Goal: Transaction & Acquisition: Purchase product/service

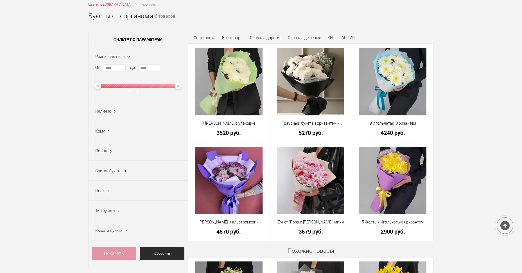
scroll to position [112, 0]
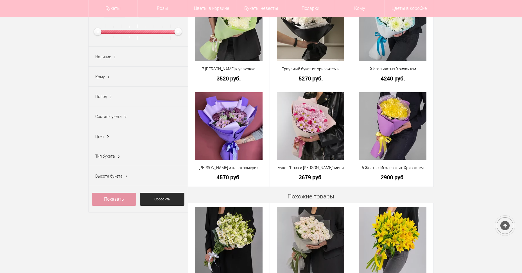
click at [102, 136] on div "Цвет" at bounding box center [99, 137] width 9 height 6
click at [102, 136] on span "Цвет" at bounding box center [99, 136] width 9 height 4
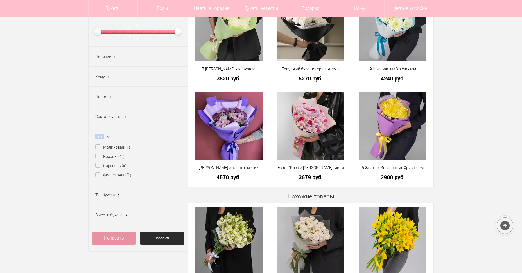
click at [102, 136] on span "Цвет" at bounding box center [99, 136] width 9 height 4
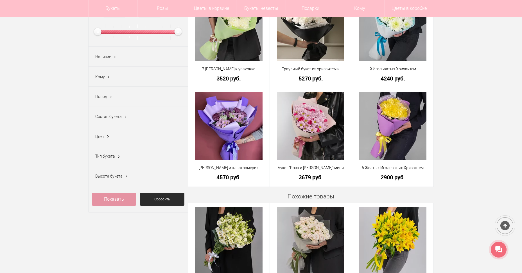
click at [117, 119] on span "Состав букета" at bounding box center [108, 116] width 26 height 4
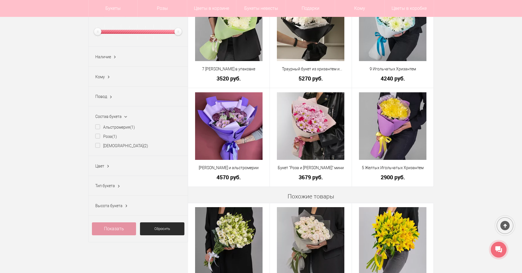
click at [118, 118] on span "Состав букета" at bounding box center [108, 116] width 26 height 4
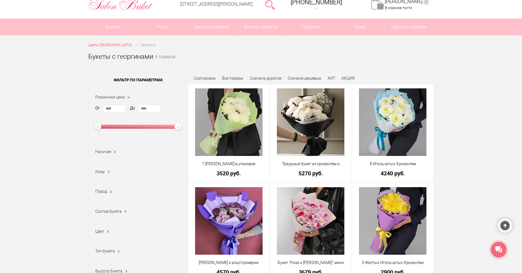
scroll to position [28, 0]
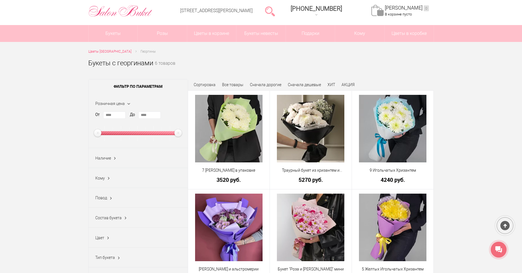
click at [109, 162] on div "Наличие Все В наличии (2) Нет (4)" at bounding box center [138, 158] width 99 height 20
click at [112, 156] on ins at bounding box center [115, 158] width 6 height 7
click at [103, 187] on label "Нет (4)" at bounding box center [104, 187] width 19 height 6
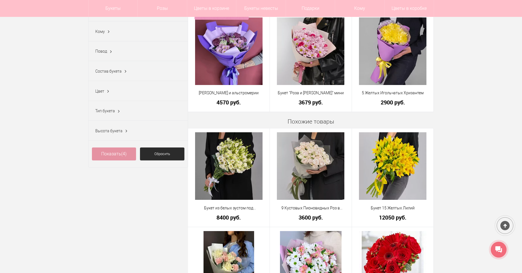
scroll to position [141, 0]
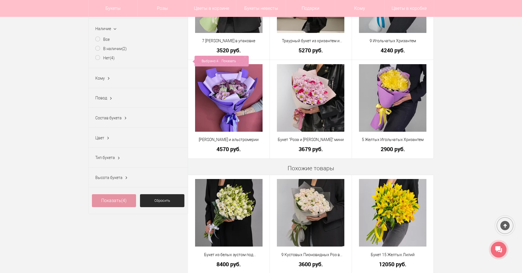
drag, startPoint x: 110, startPoint y: 88, endPoint x: 110, endPoint y: 79, distance: 9.0
click at [110, 88] on div "Кому Бабушке (0) Брату (0) Воспитателю (0) Врачу (0) Девочке (0) Девушке (0) Де…" at bounding box center [138, 78] width 99 height 20
click at [110, 79] on ins at bounding box center [109, 78] width 6 height 7
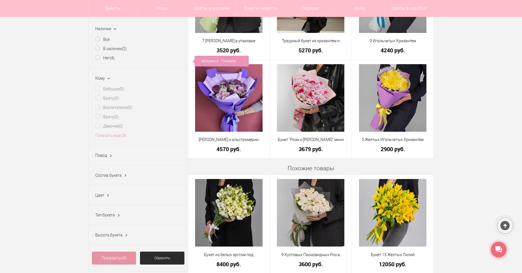
click at [110, 79] on ins at bounding box center [108, 78] width 7 height 6
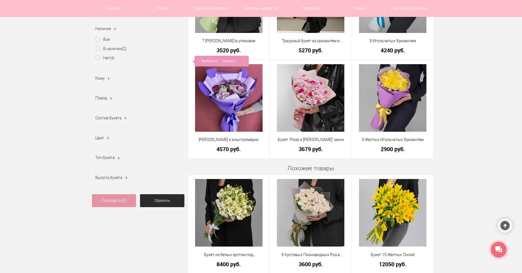
click at [112, 120] on span "Состав букета" at bounding box center [108, 118] width 26 height 4
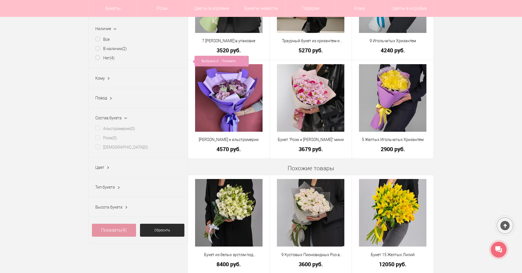
click at [113, 120] on span "Состав букета" at bounding box center [108, 118] width 26 height 4
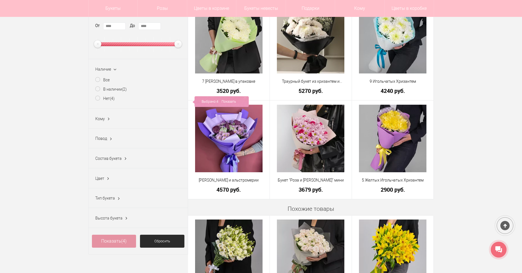
scroll to position [84, 0]
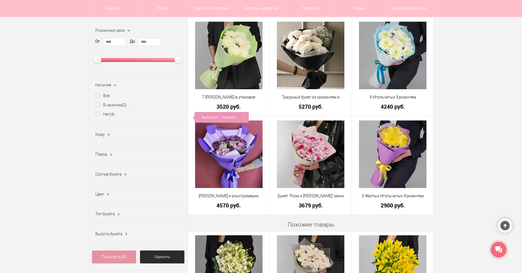
click at [106, 111] on li "В наличии (2)" at bounding box center [138, 106] width 86 height 9
click at [106, 97] on label "Все" at bounding box center [102, 96] width 14 height 6
click at [232, 97] on link "Показать" at bounding box center [229, 98] width 14 height 11
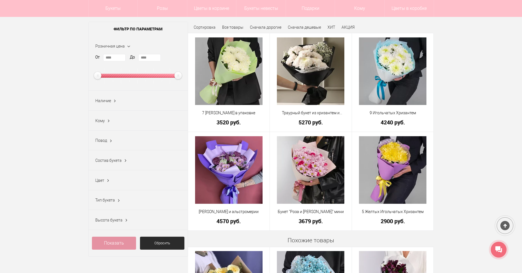
scroll to position [28, 0]
